Goal: Task Accomplishment & Management: Use online tool/utility

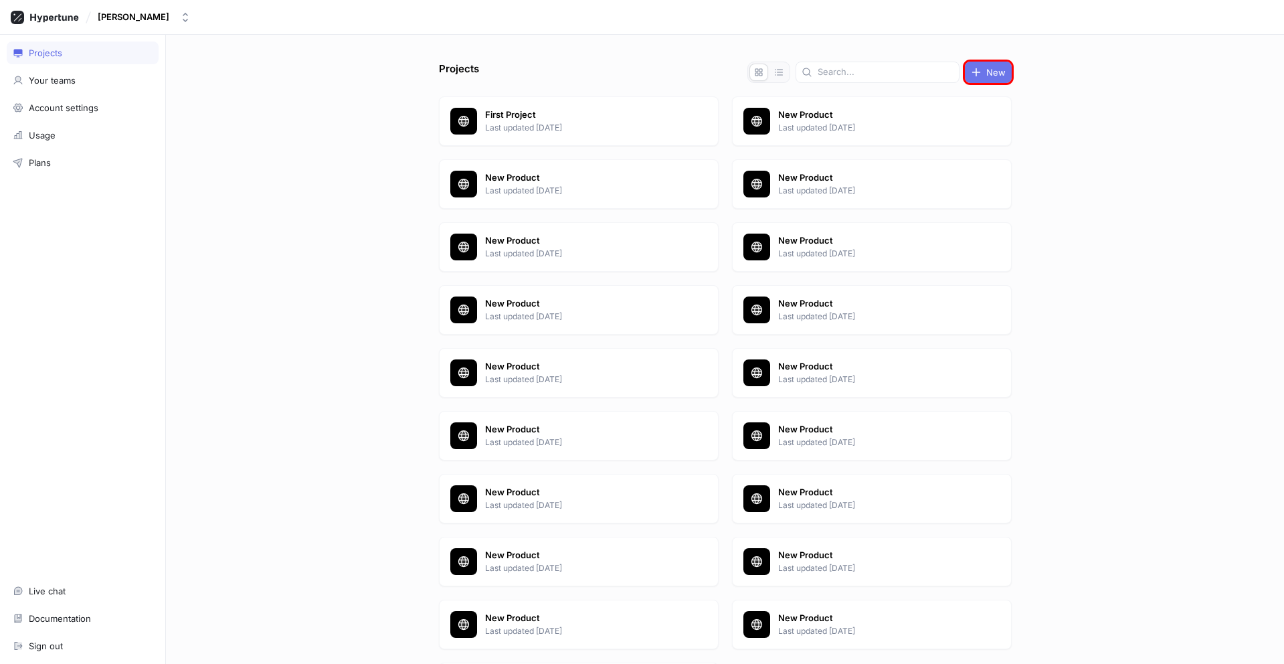
click at [986, 72] on span "New" at bounding box center [995, 72] width 19 height 8
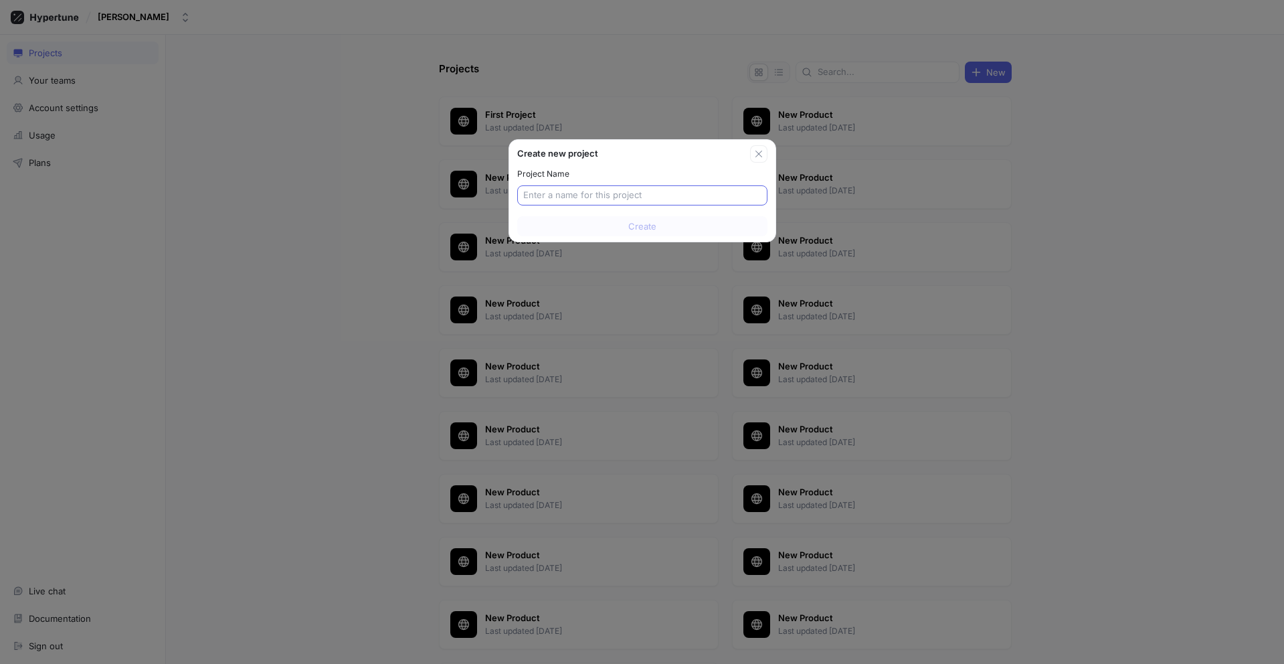
click at [641, 195] on input "text" at bounding box center [642, 195] width 238 height 13
type input "New Product"
click at [641, 226] on span "Create" at bounding box center [642, 226] width 28 height 8
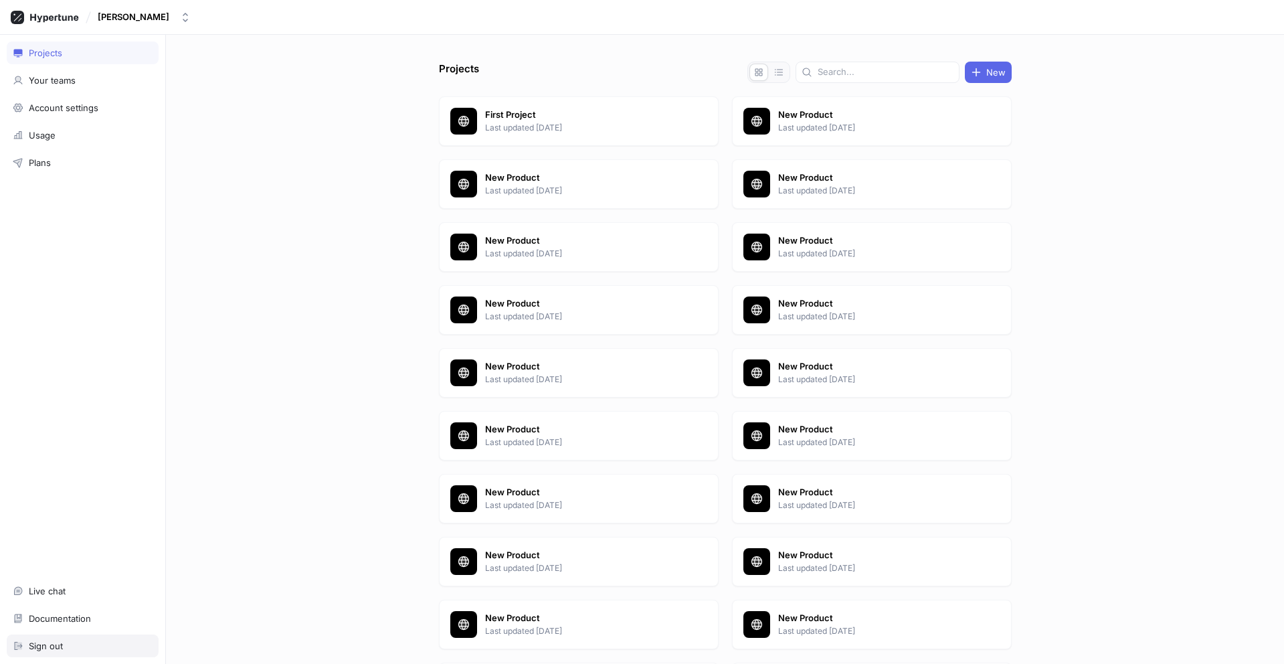
click at [82, 646] on div "Sign out" at bounding box center [83, 645] width 140 height 11
